Goal: Information Seeking & Learning: Understand process/instructions

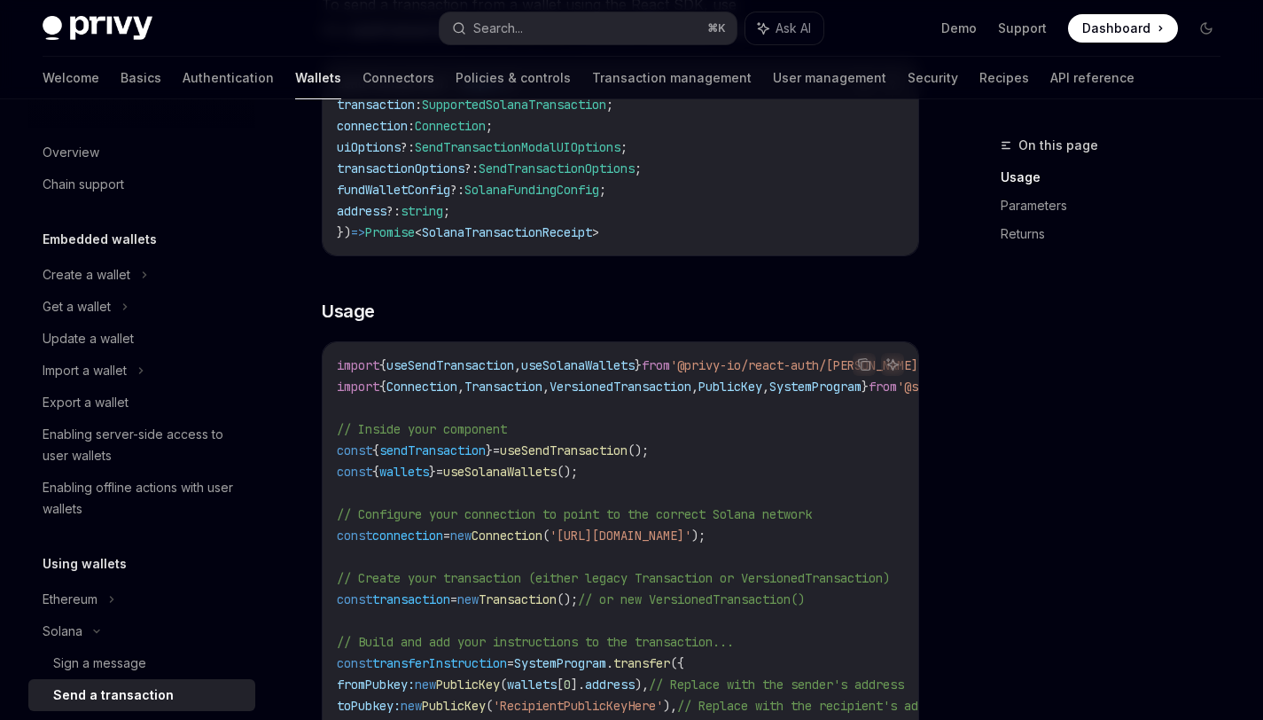
scroll to position [274, 0]
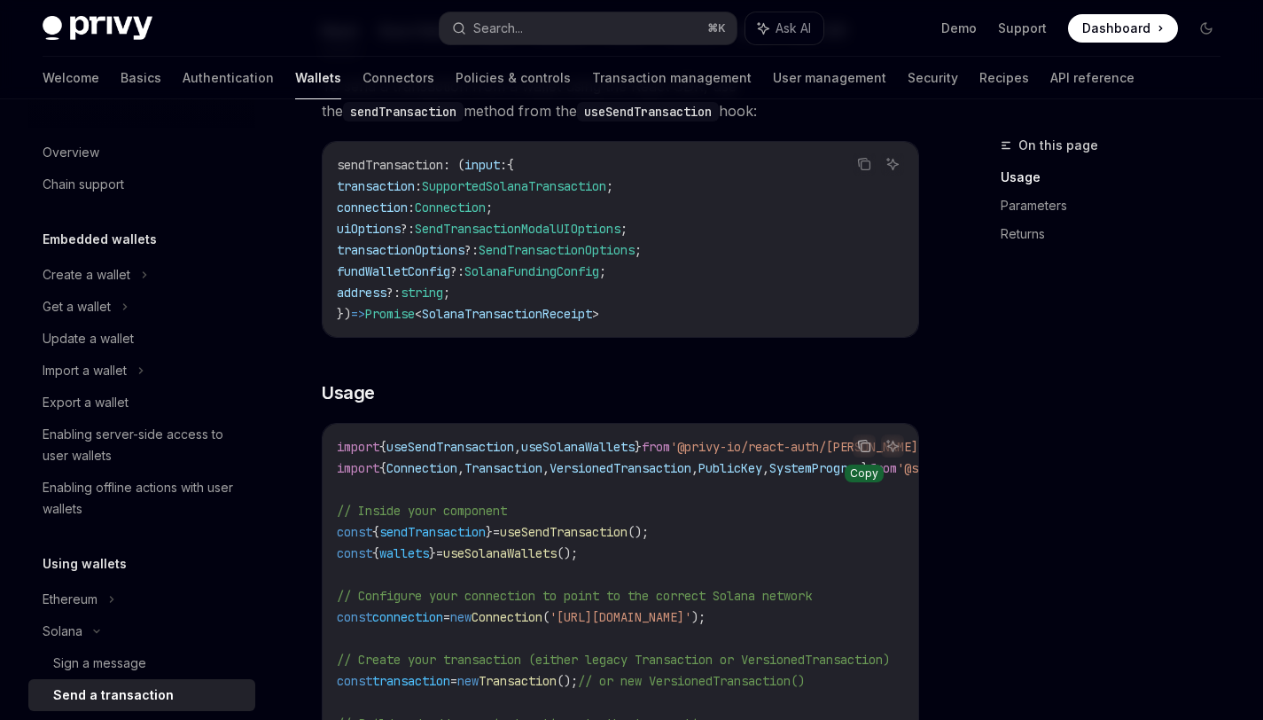
click at [864, 446] on icon "Copy the contents from the code block" at bounding box center [864, 446] width 14 height 14
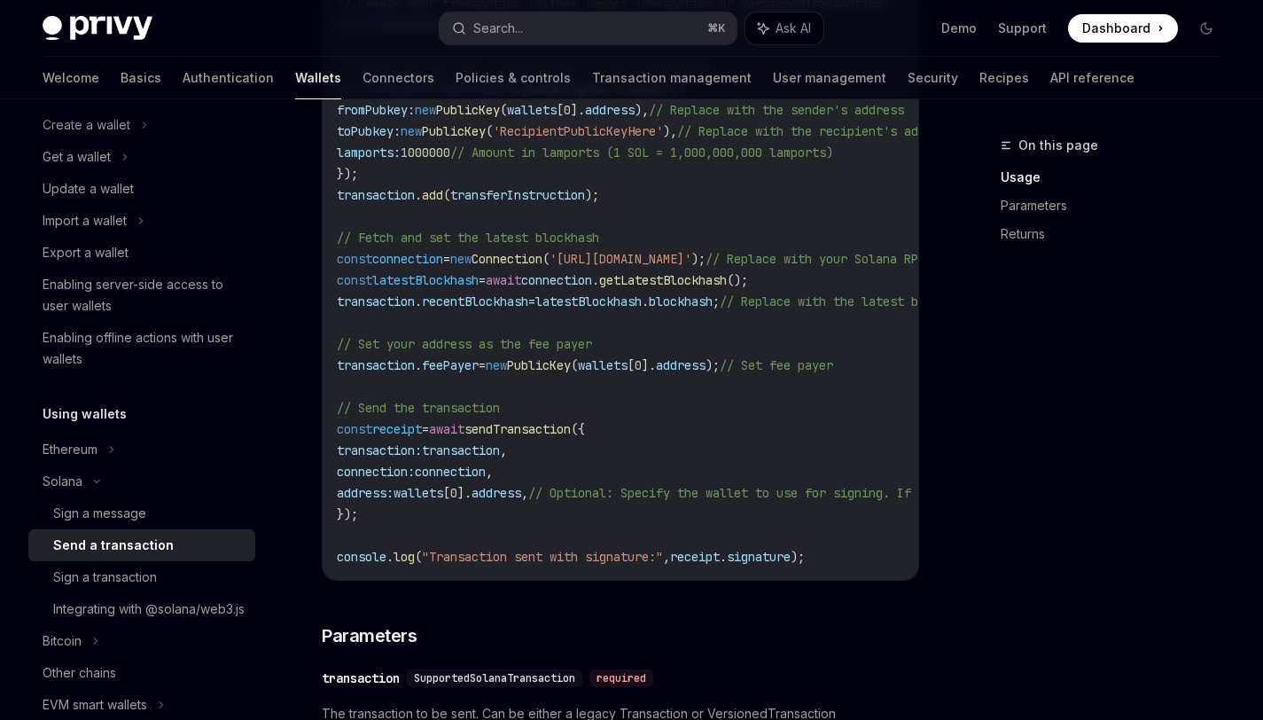
scroll to position [996, 0]
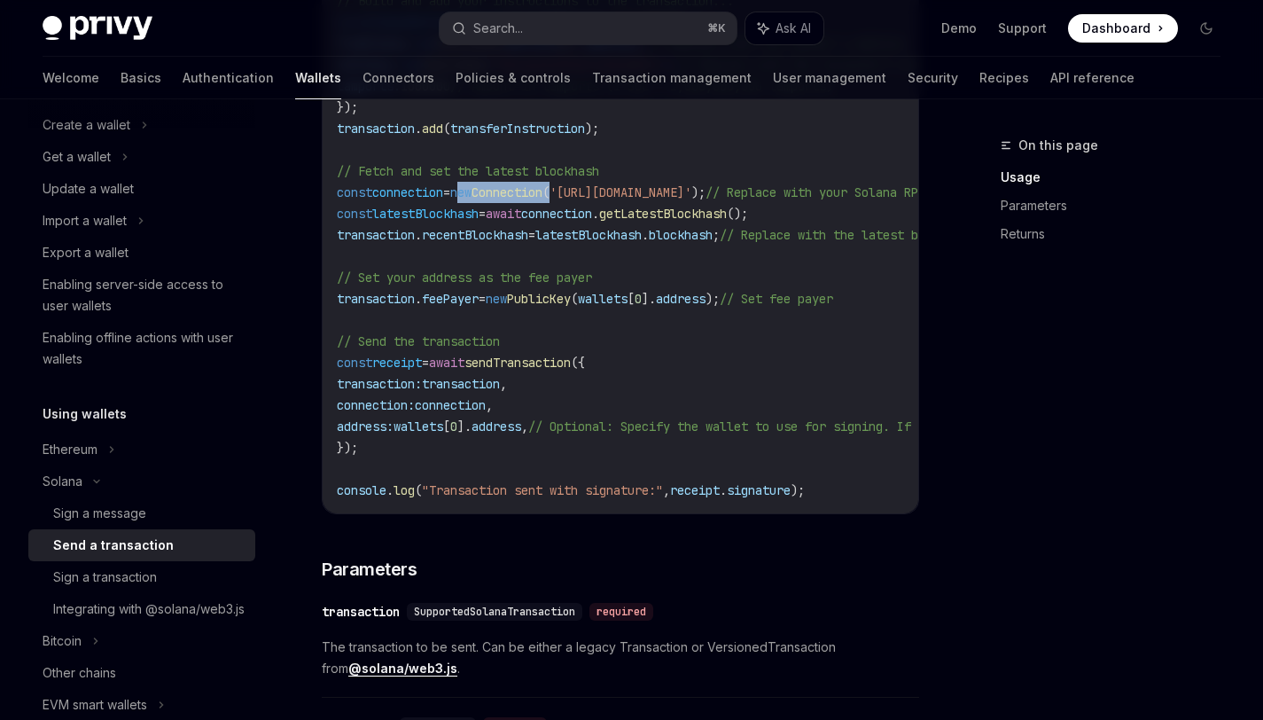
drag, startPoint x: 590, startPoint y: 193, endPoint x: 478, endPoint y: 194, distance: 112.6
click at [478, 194] on span "const connection = new Connection ( '[URL][DOMAIN_NAME]' ); // Replace with you…" at bounding box center [663, 192] width 652 height 16
copy span "new Connection ("
click at [147, 620] on div "Integrating with @solana/web3.js" at bounding box center [148, 608] width 191 height 21
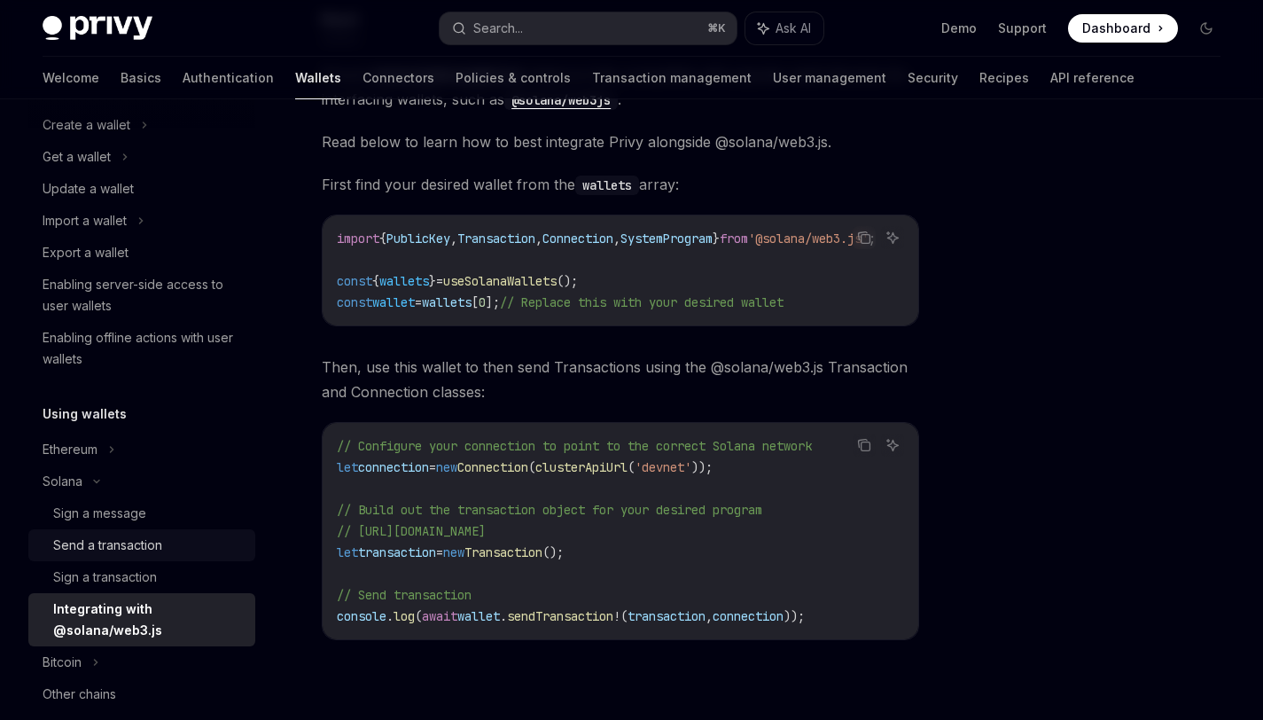
click at [152, 557] on link "Send a transaction" at bounding box center [141, 545] width 227 height 32
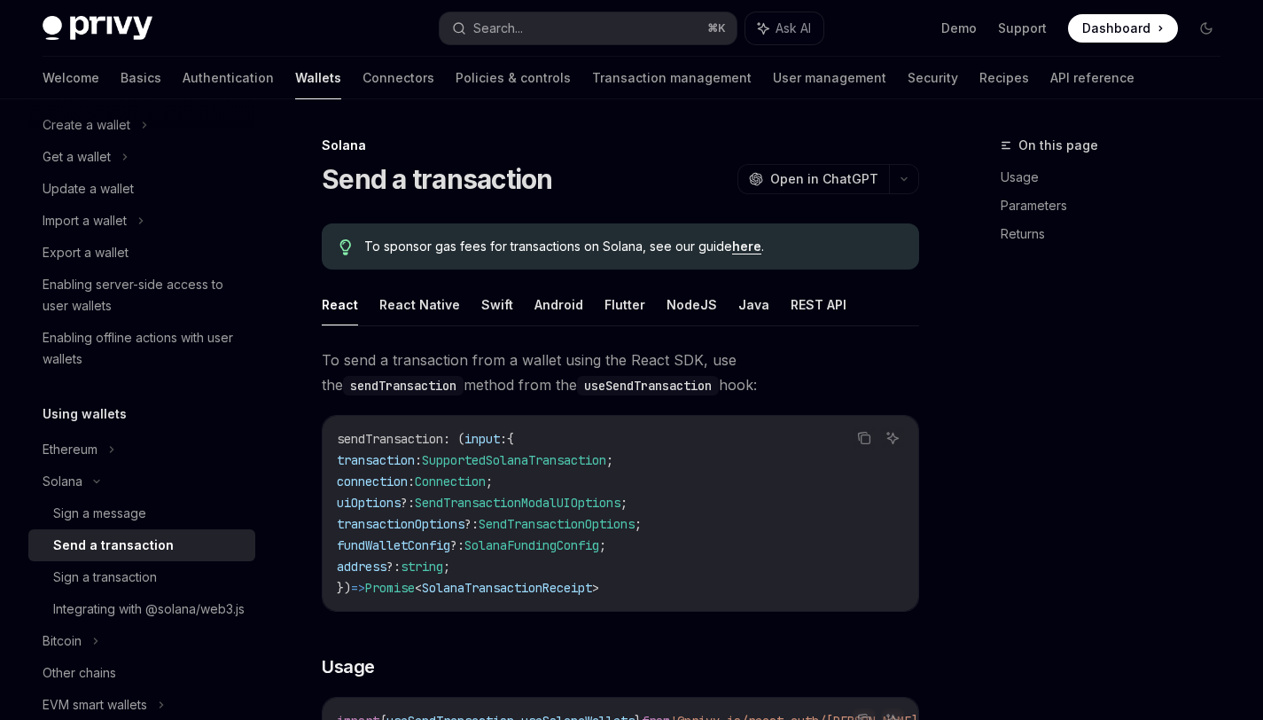
type textarea "*"
